Goal: Task Accomplishment & Management: Manage account settings

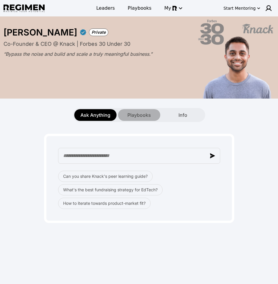
click at [133, 118] on div "Playbooks" at bounding box center [139, 115] width 42 height 12
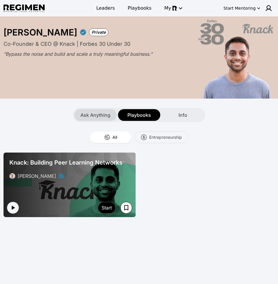
click at [94, 117] on span "Ask Anything" at bounding box center [95, 114] width 30 height 7
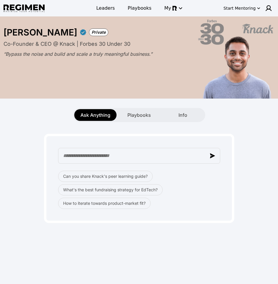
click at [28, 123] on div "Can you share Knack's peer learning guide? What's the best fundraising strategy…" at bounding box center [139, 172] width 271 height 101
click at [268, 8] on img at bounding box center [268, 8] width 7 height 7
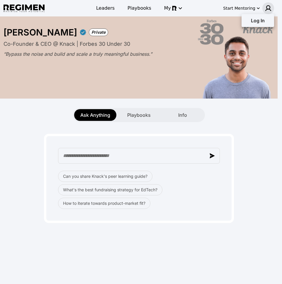
click at [268, 8] on div at bounding box center [141, 142] width 282 height 284
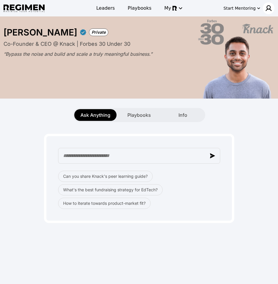
click at [268, 8] on img at bounding box center [268, 8] width 7 height 7
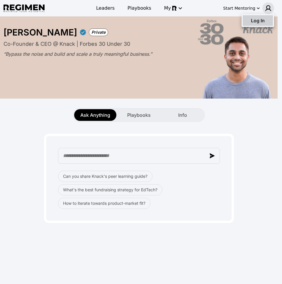
click at [266, 19] on div "Log In" at bounding box center [258, 20] width 30 height 11
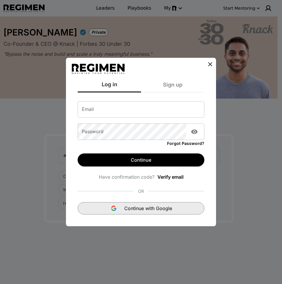
click at [137, 211] on span "Continue with Google" at bounding box center [148, 208] width 48 height 7
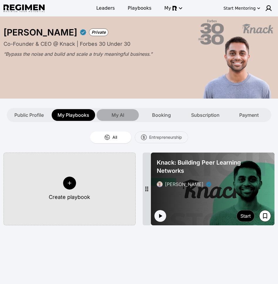
click at [113, 116] on span "My AI" at bounding box center [117, 114] width 13 height 7
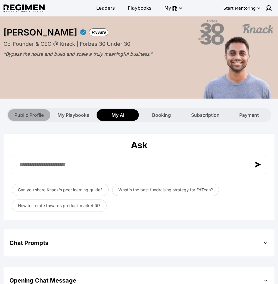
click at [26, 113] on span "Public Profile" at bounding box center [28, 114] width 29 height 7
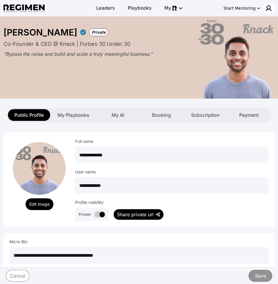
click at [271, 9] on img at bounding box center [268, 8] width 7 height 7
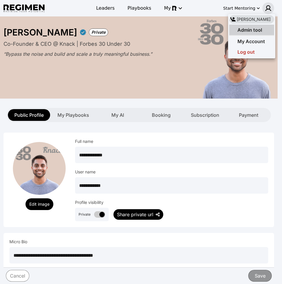
click at [255, 28] on span "Admin tool" at bounding box center [249, 30] width 25 height 6
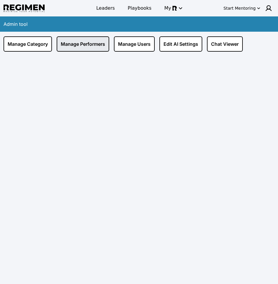
click at [81, 36] on link "Manage Performers" at bounding box center [83, 43] width 52 height 15
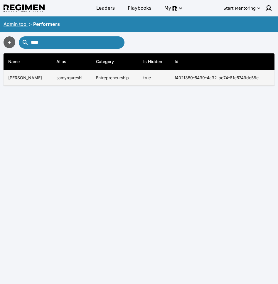
type input "****"
click at [72, 75] on td "samyrqureshi" at bounding box center [71, 78] width 39 height 16
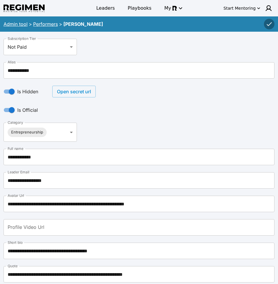
click at [80, 177] on input "**********" at bounding box center [139, 180] width 271 height 16
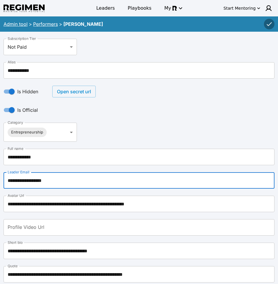
click at [75, 179] on input "**********" at bounding box center [139, 180] width 271 height 16
